Goal: Navigation & Orientation: Find specific page/section

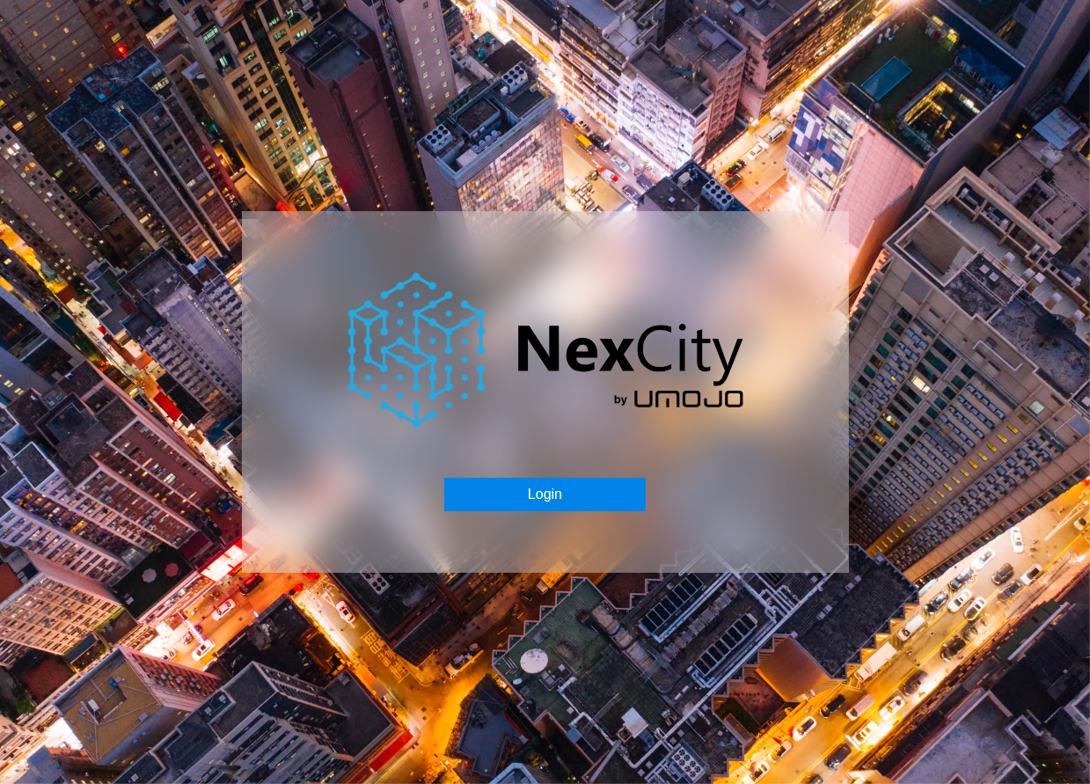
click at [541, 486] on button "Login" at bounding box center [544, 494] width 201 height 33
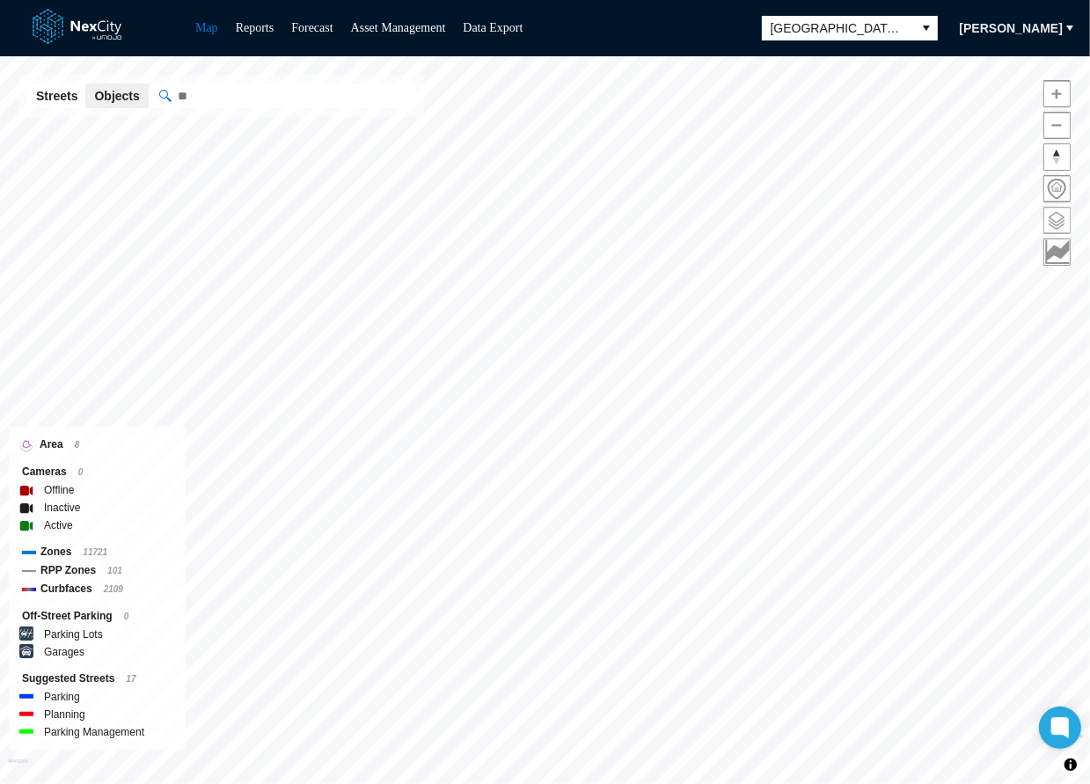
click at [1059, 216] on span at bounding box center [1057, 221] width 26 height 26
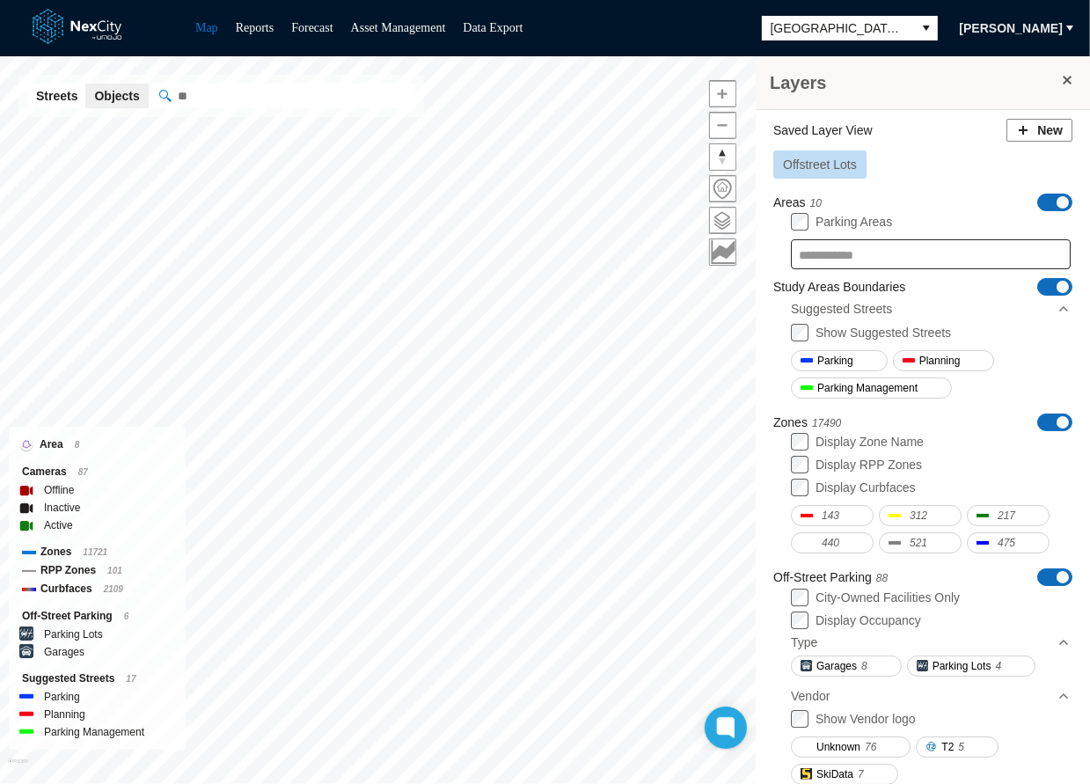
click at [1045, 189] on div "Saved Layer View New Offstreet Lots Areas 10 ON OFF Parking Areas Study Areas B…" at bounding box center [923, 589] width 334 height 958
click at [1037, 203] on span "ON OFF" at bounding box center [1054, 203] width 35 height 18
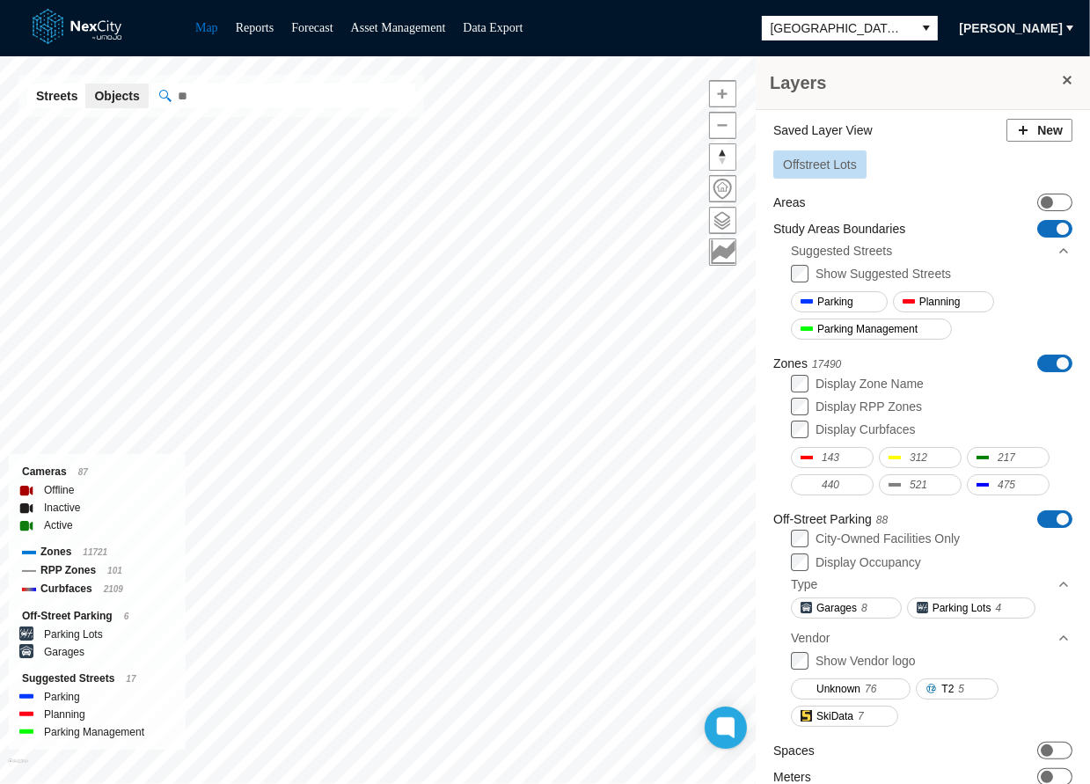
click at [1039, 227] on span "ON OFF" at bounding box center [1054, 229] width 35 height 18
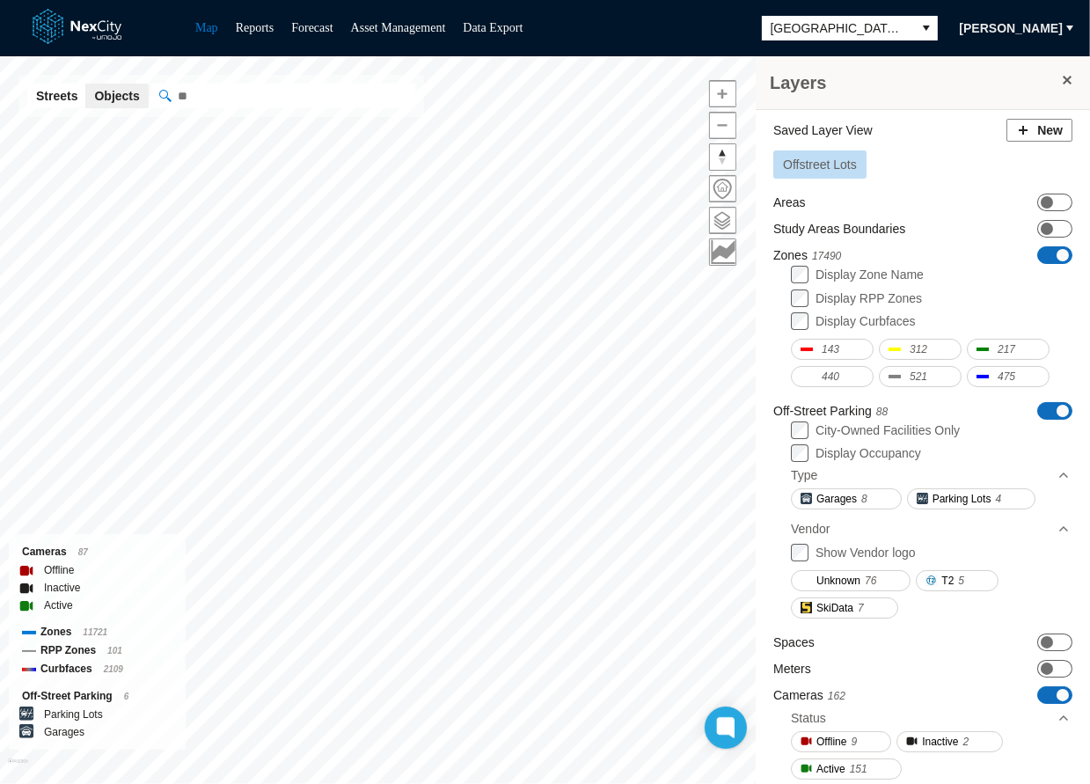
click at [1037, 251] on span "ON OFF" at bounding box center [1054, 255] width 35 height 18
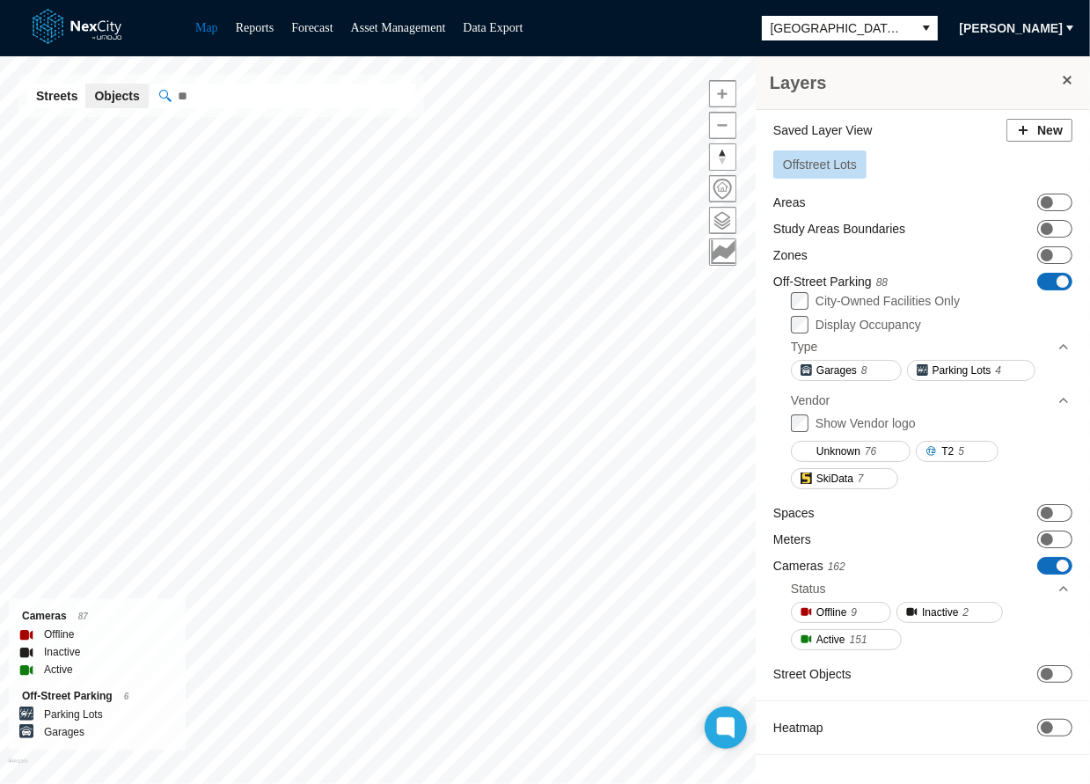
click at [749, 33] on div "Map Reports Forecast Asset Management Data Export San Jose Christy Hirsch" at bounding box center [545, 28] width 1090 height 56
click at [1070, 76] on span at bounding box center [1067, 80] width 14 height 14
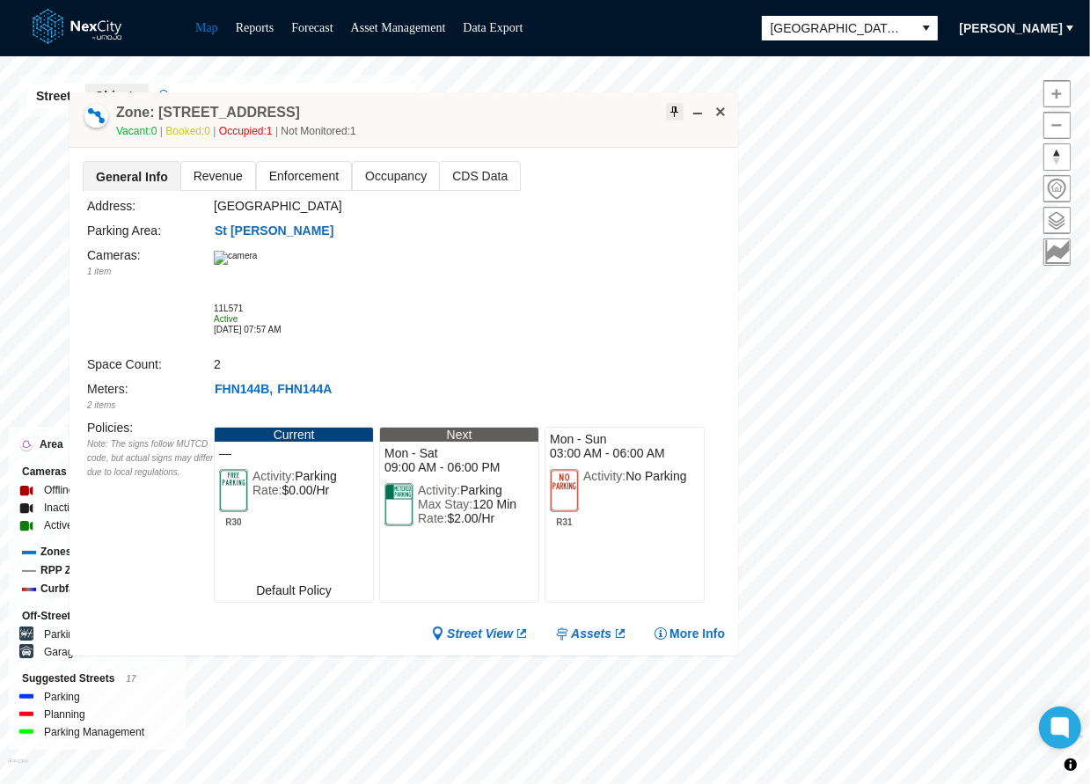
click at [678, 113] on span at bounding box center [675, 112] width 14 height 14
